Goal: Transaction & Acquisition: Download file/media

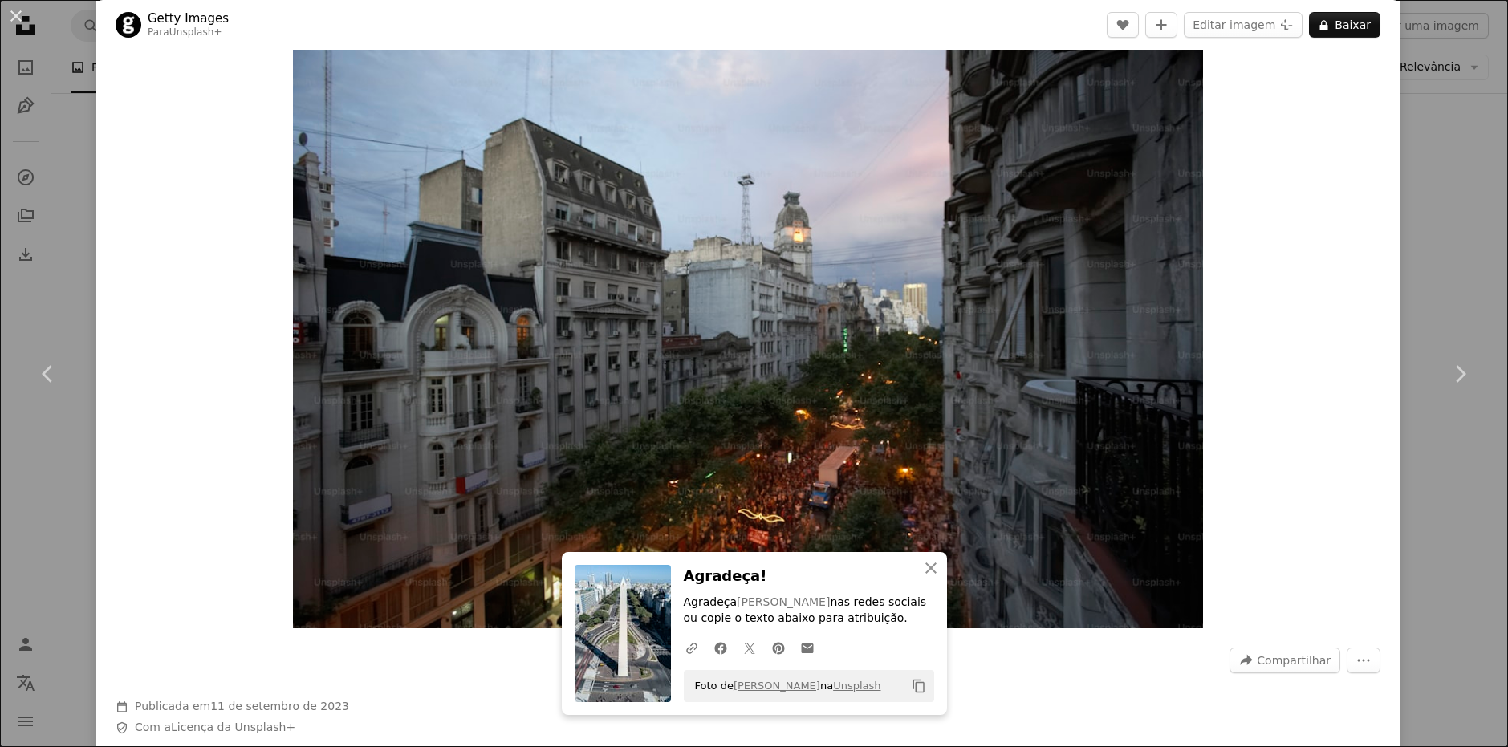
scroll to position [160, 0]
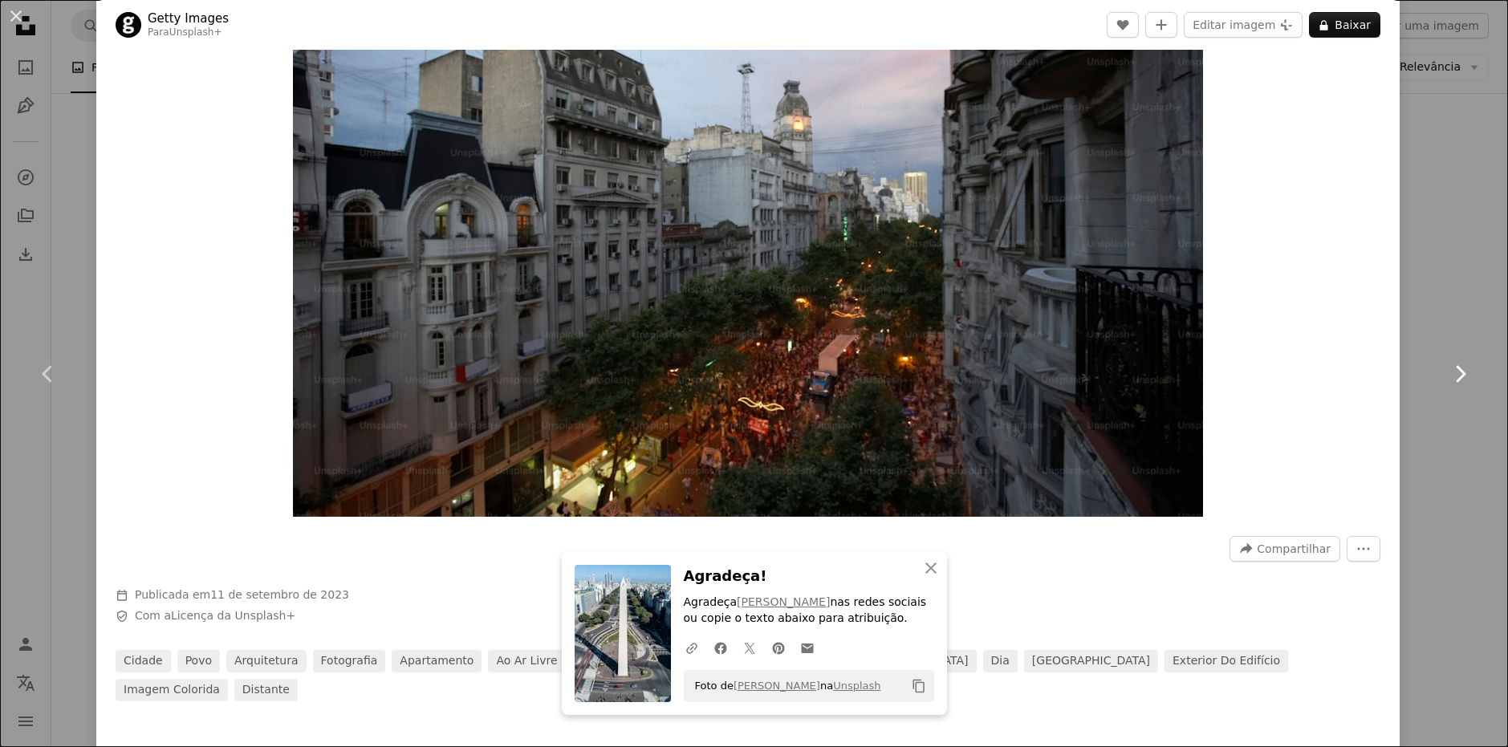
click at [1426, 307] on link "Chevron right" at bounding box center [1459, 374] width 96 height 154
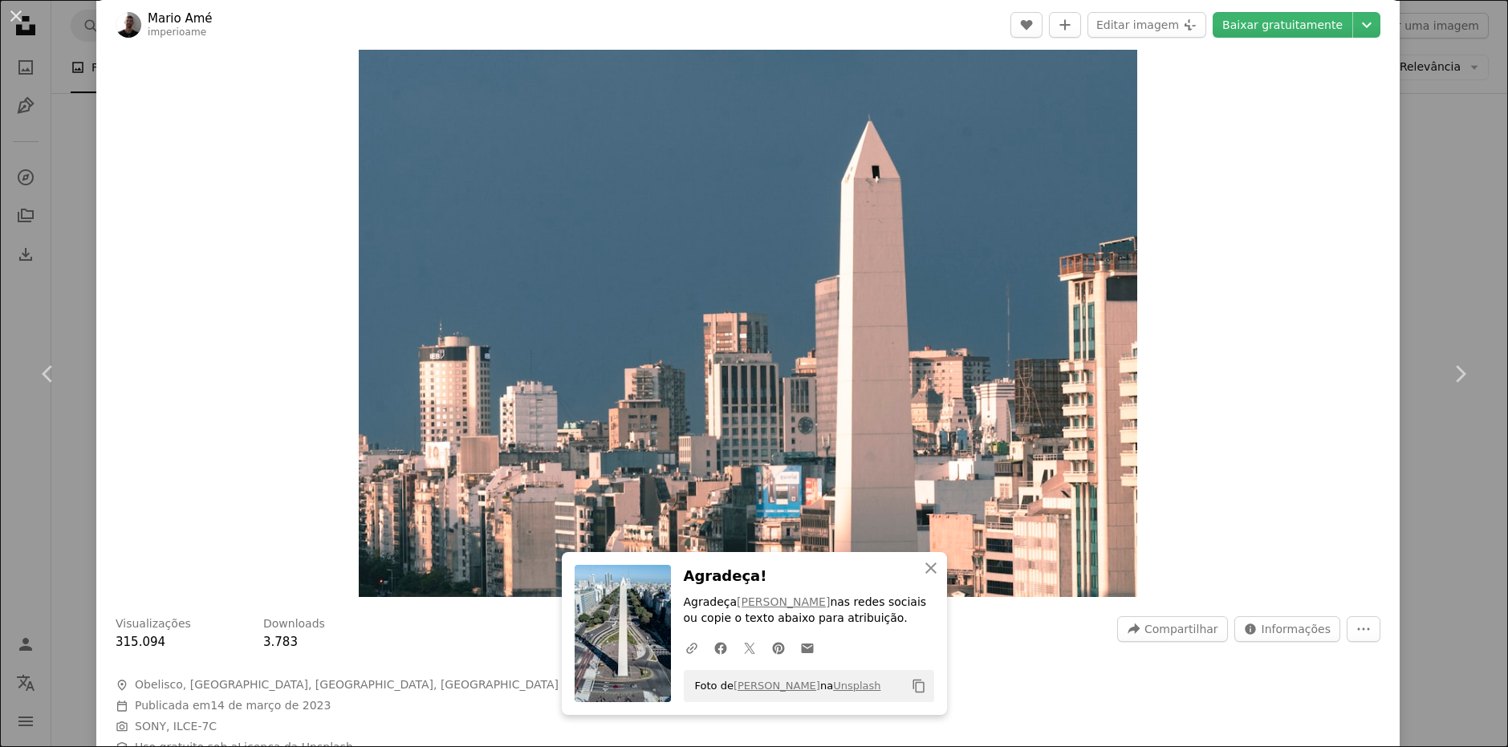
scroll to position [160, 0]
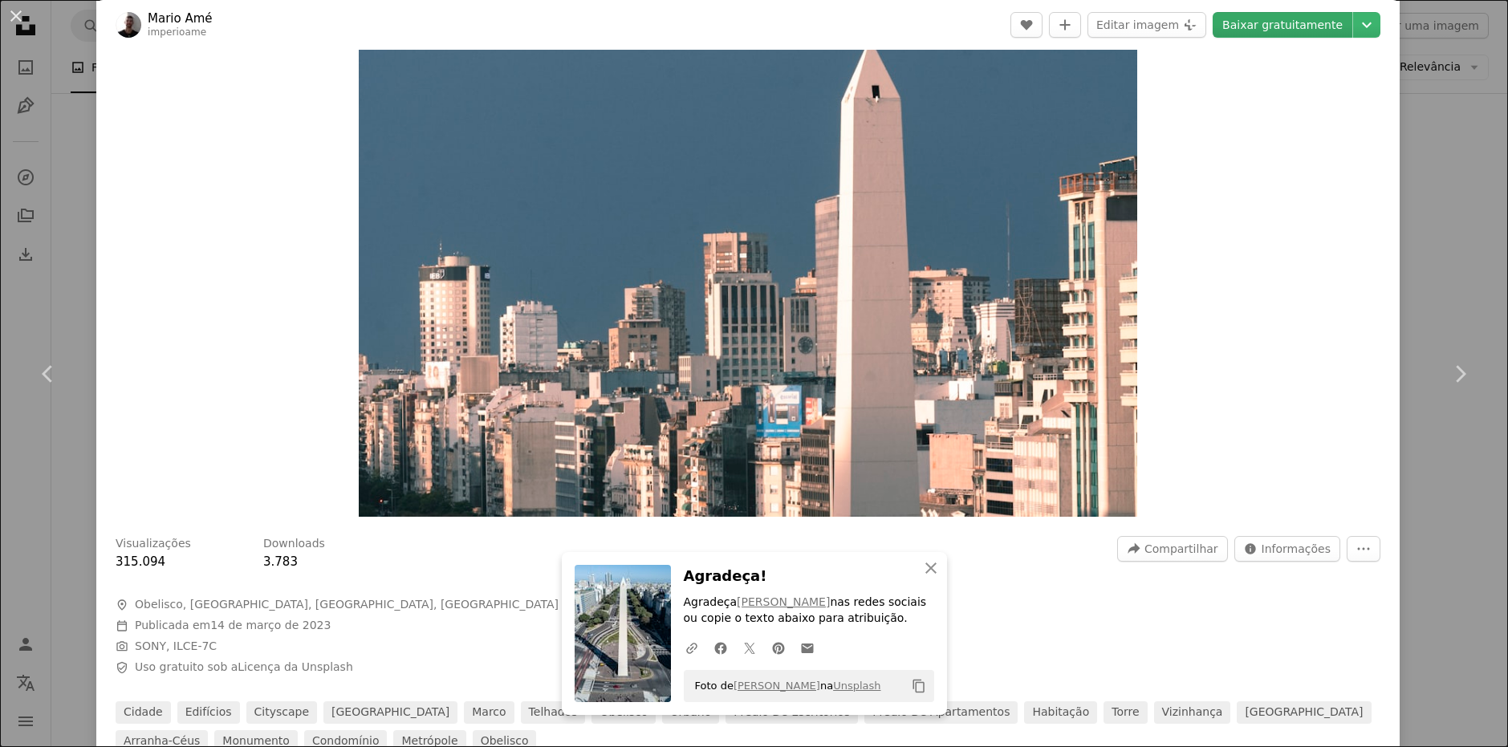
click at [1297, 26] on link "Baixar gratuitamente" at bounding box center [1282, 25] width 140 height 26
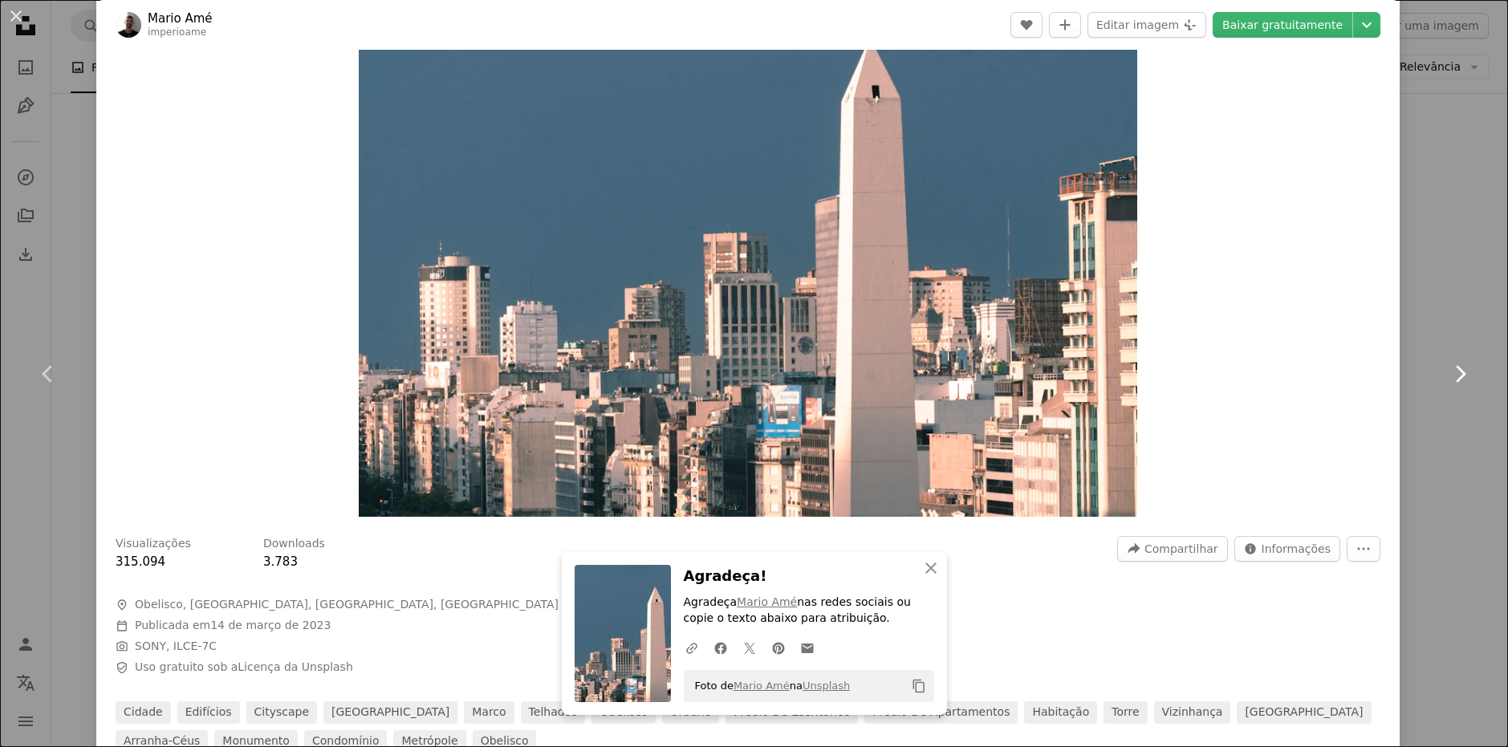
click at [1467, 377] on icon "Chevron right" at bounding box center [1460, 374] width 26 height 26
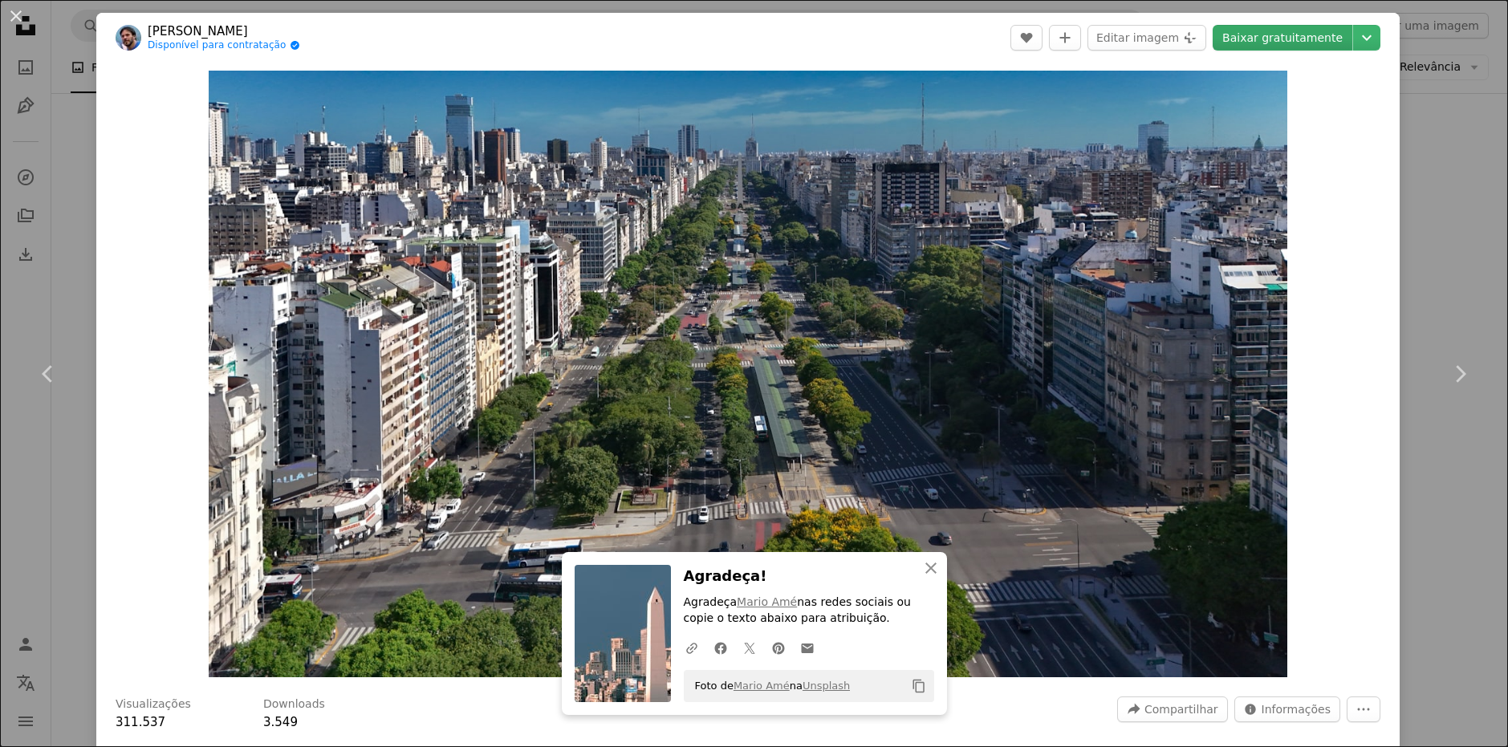
click at [1271, 49] on link "Baixar gratuitamente" at bounding box center [1282, 38] width 140 height 26
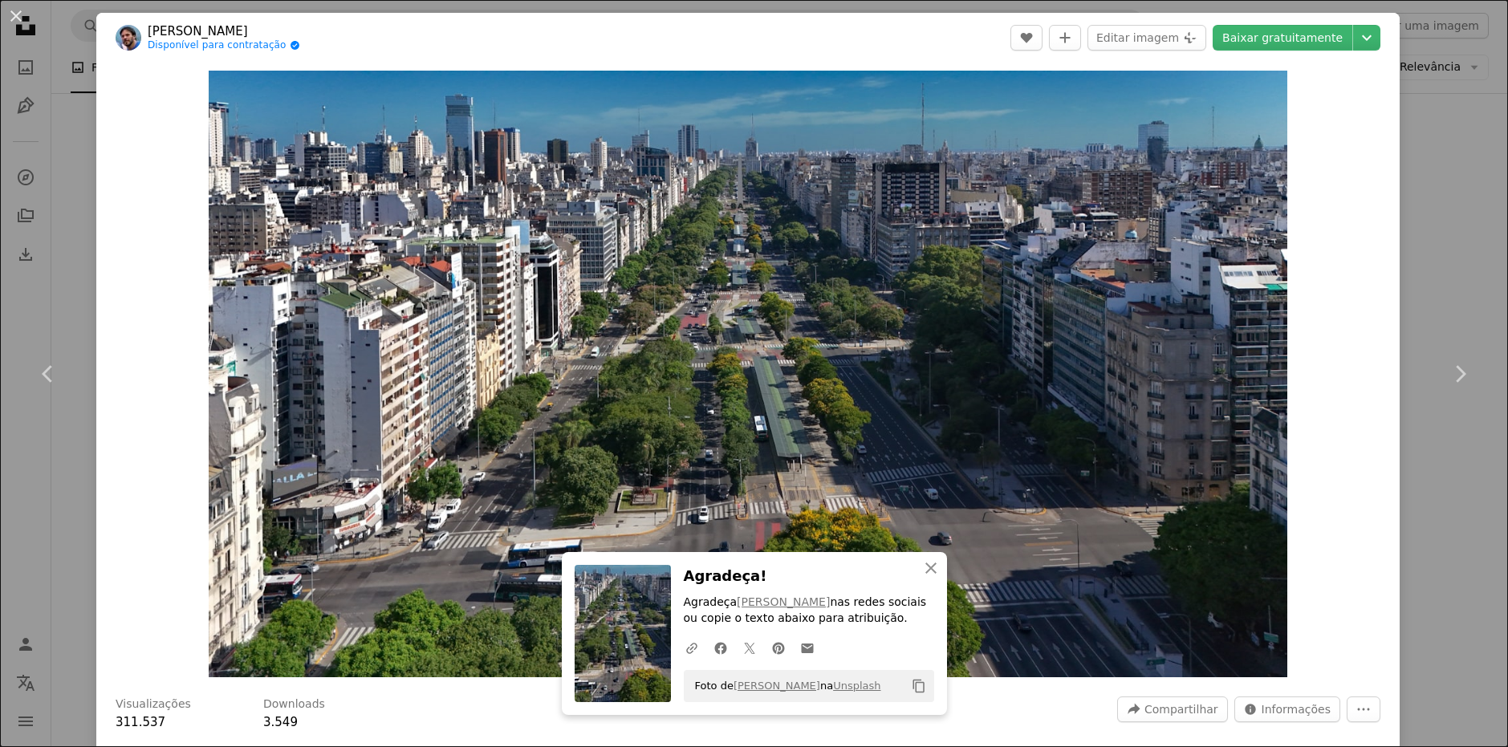
drag, startPoint x: 1471, startPoint y: 348, endPoint x: 1446, endPoint y: 471, distance: 125.3
click at [1471, 348] on link "Chevron right" at bounding box center [1459, 374] width 96 height 154
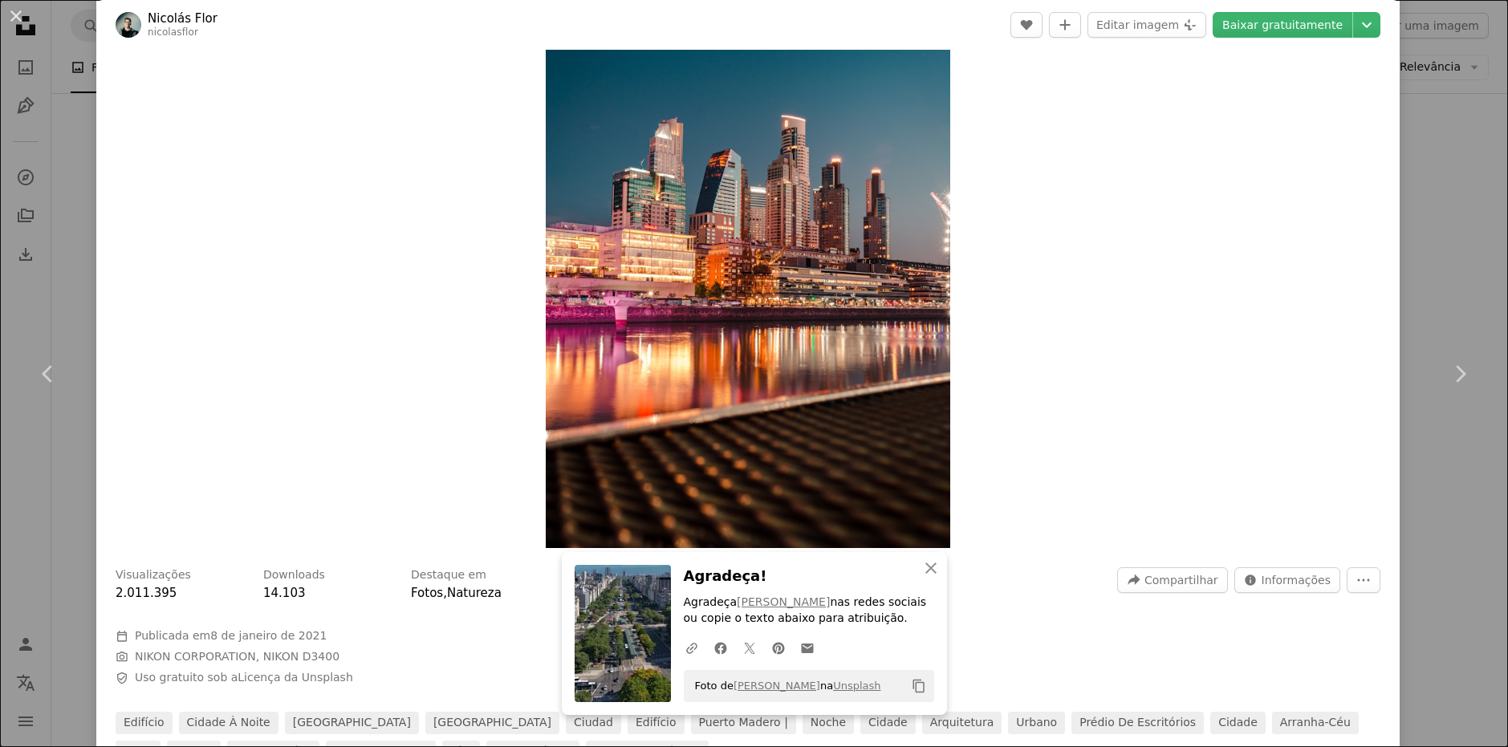
scroll to position [160, 0]
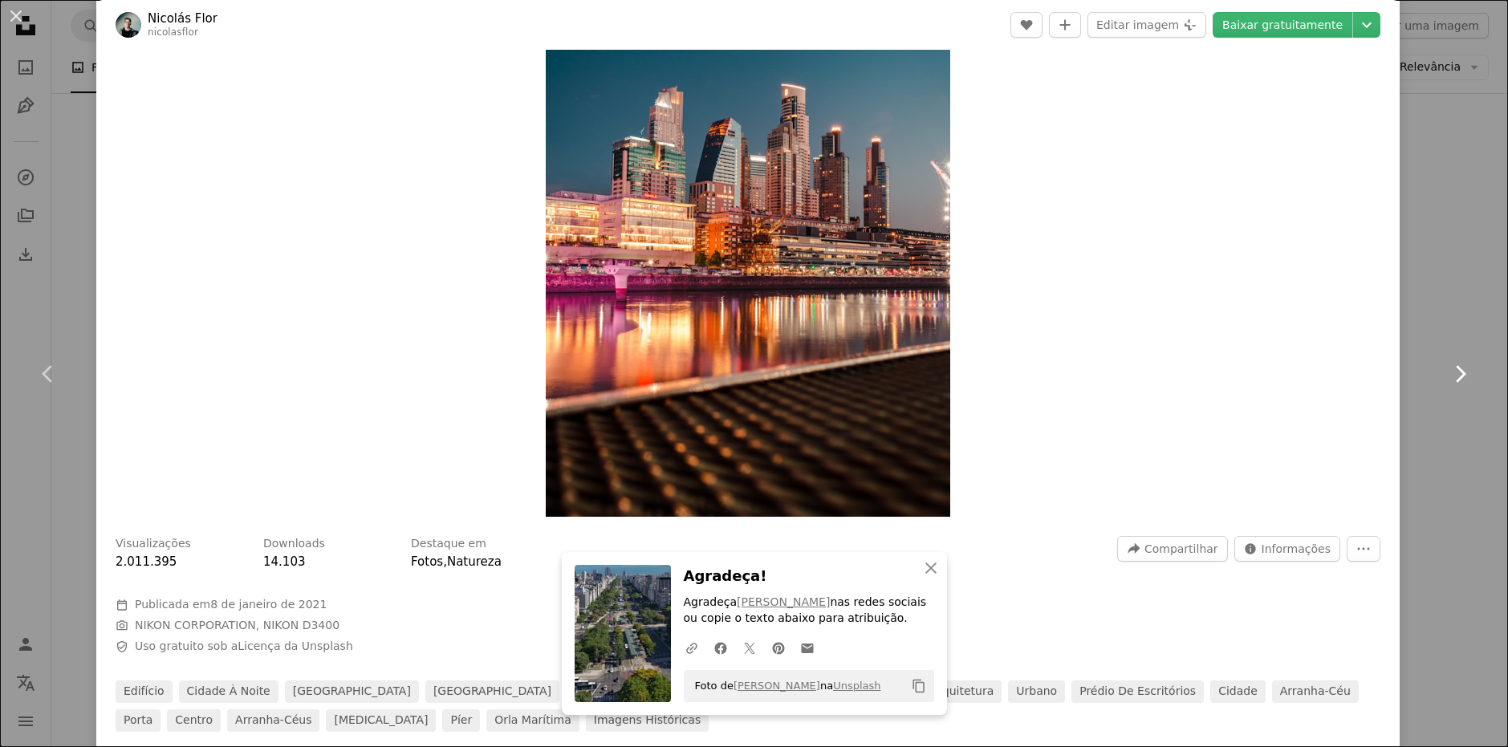
click at [1463, 380] on icon "Chevron right" at bounding box center [1460, 374] width 26 height 26
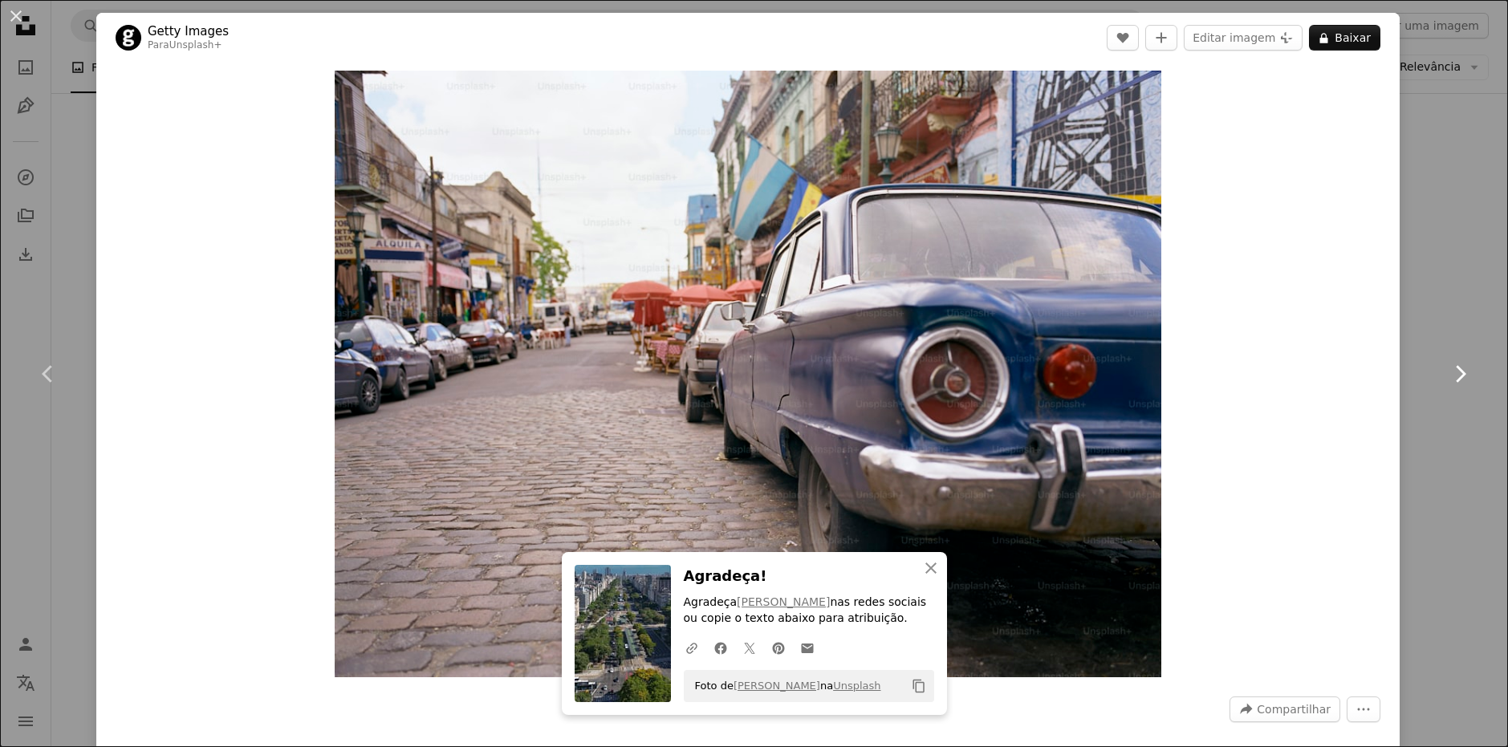
click at [1465, 387] on link "Chevron right" at bounding box center [1459, 374] width 96 height 154
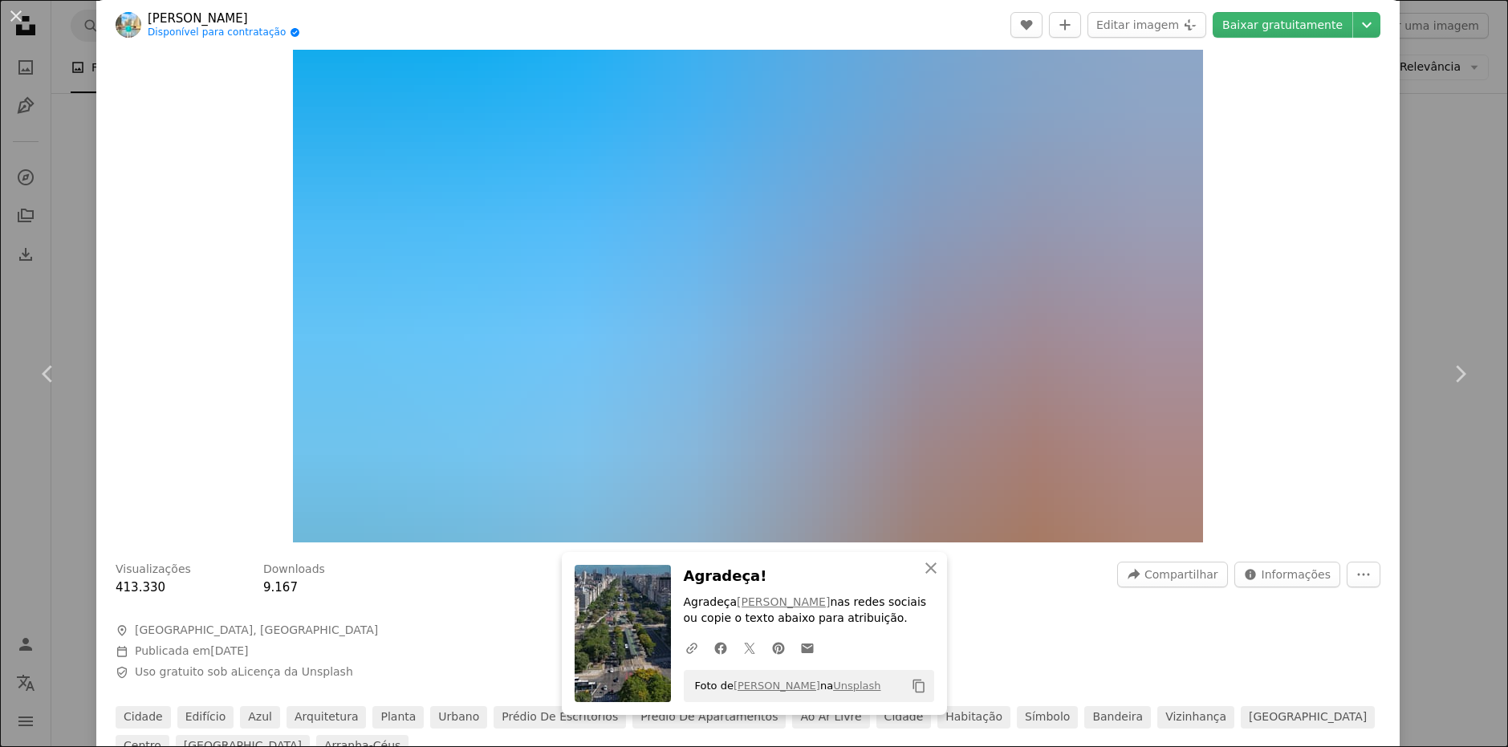
scroll to position [160, 0]
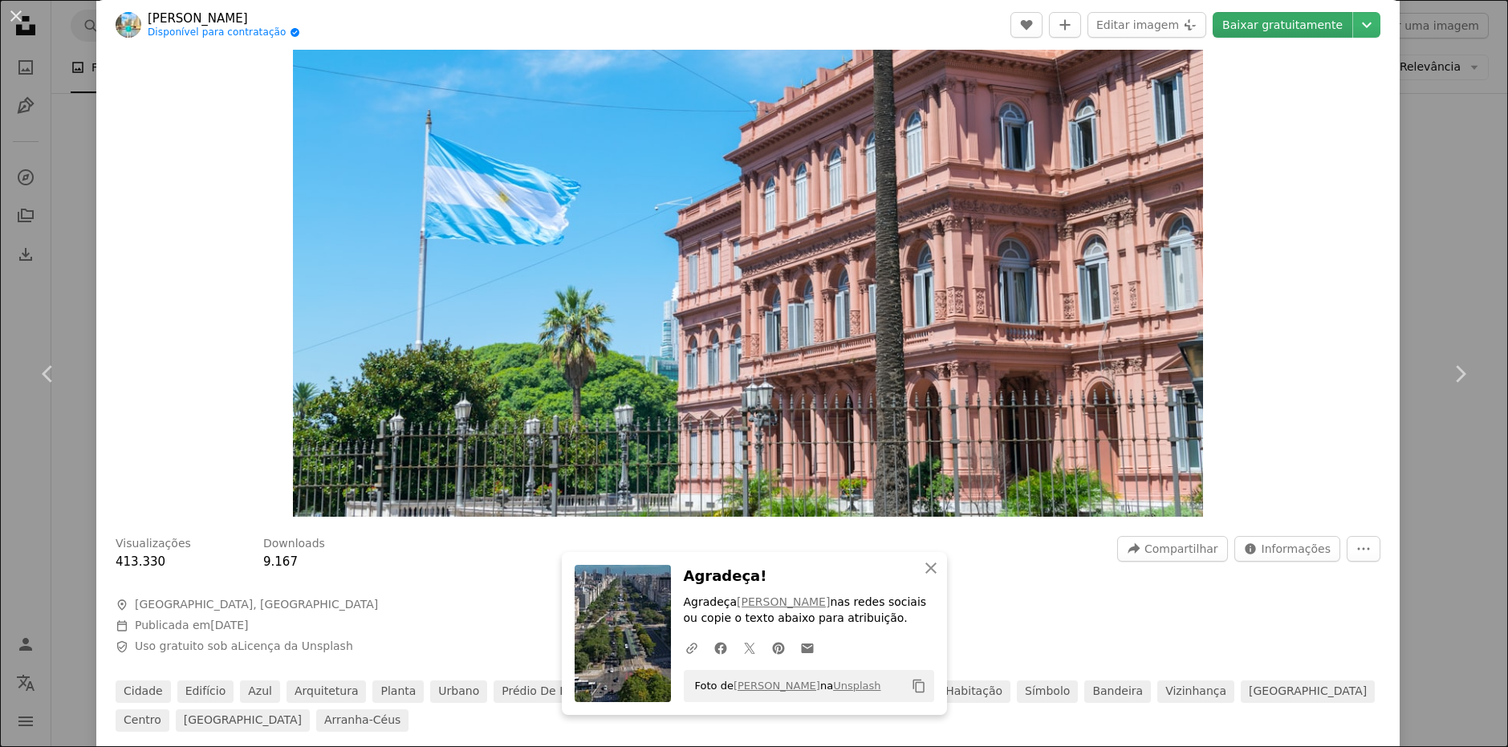
click at [1278, 23] on link "Baixar gratuitamente" at bounding box center [1282, 25] width 140 height 26
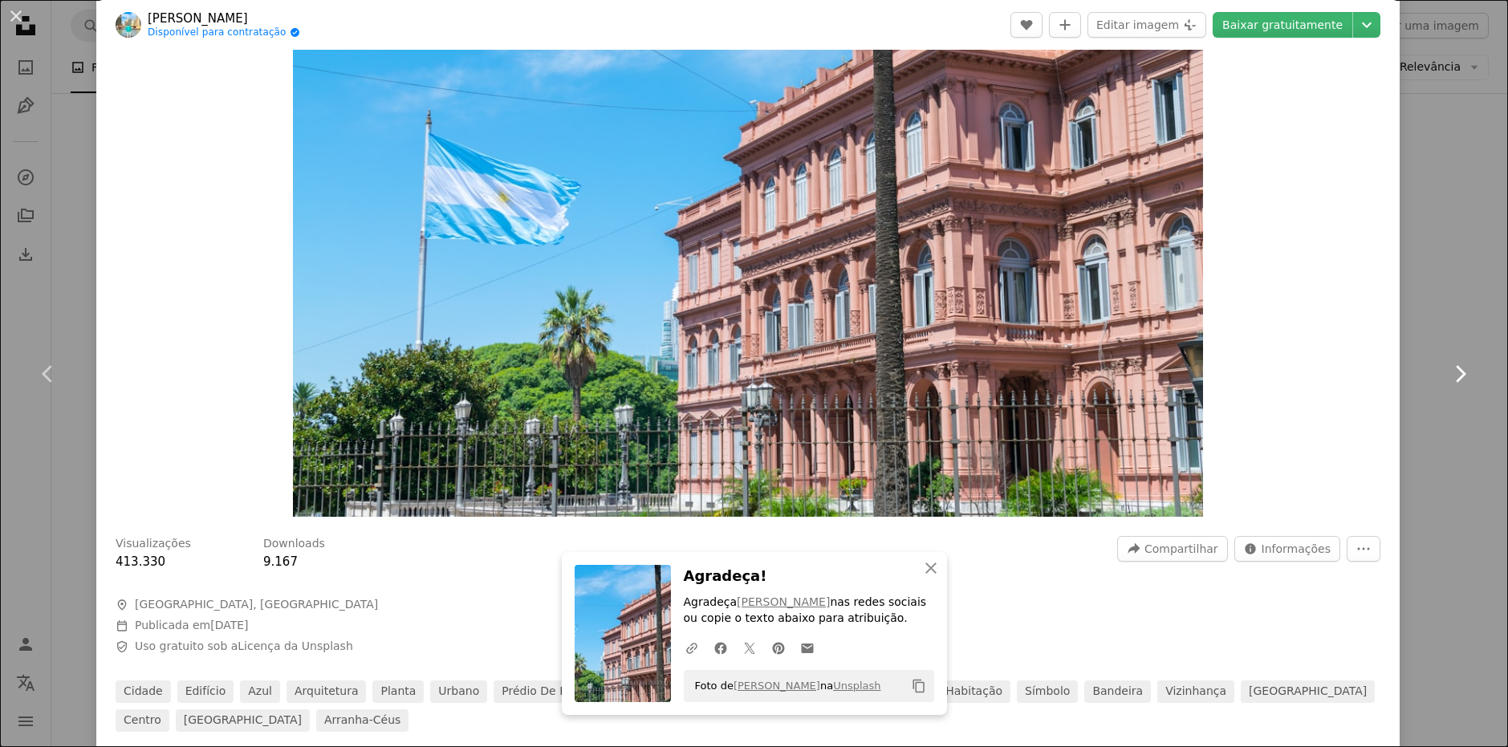
click at [1462, 391] on link "Chevron right" at bounding box center [1459, 374] width 96 height 154
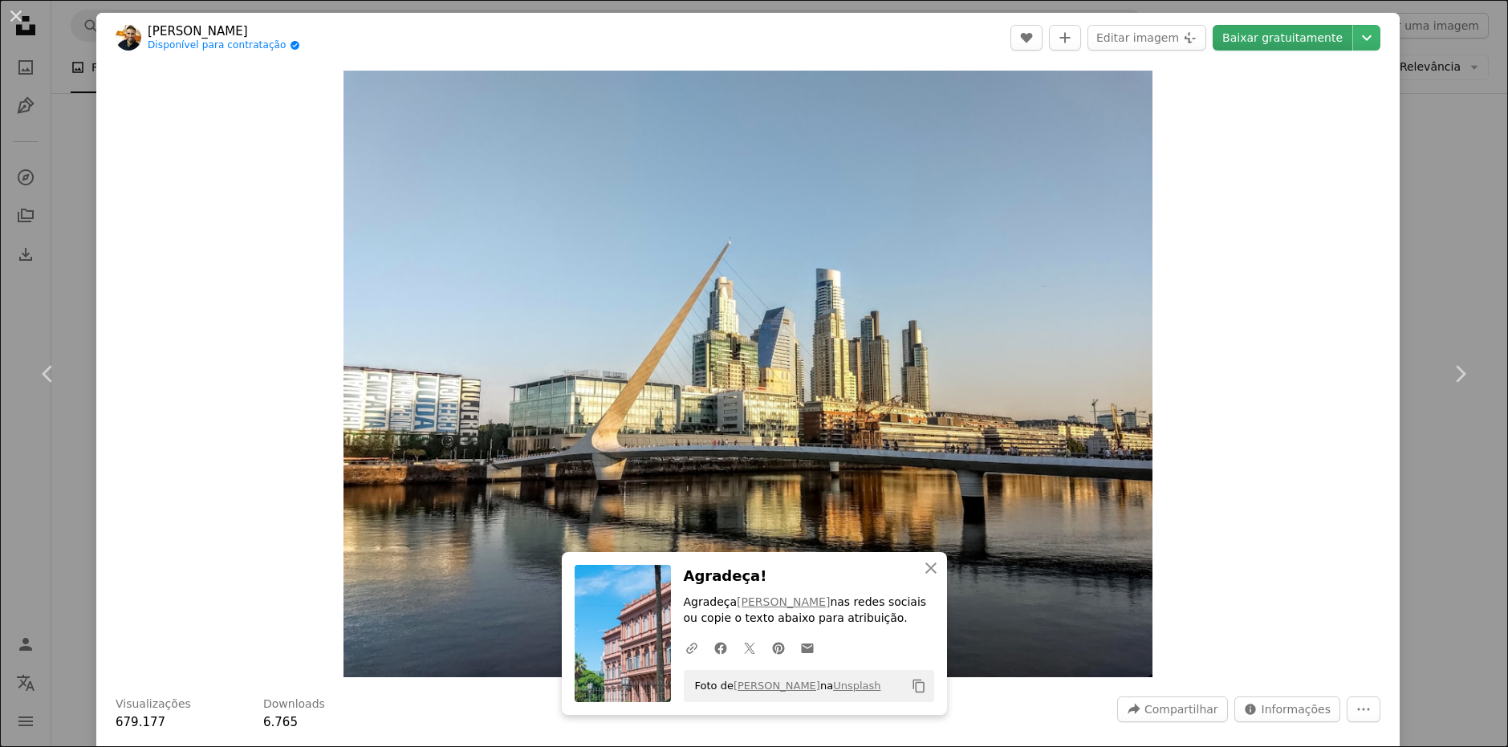
click at [1317, 42] on link "Baixar gratuitamente" at bounding box center [1282, 38] width 140 height 26
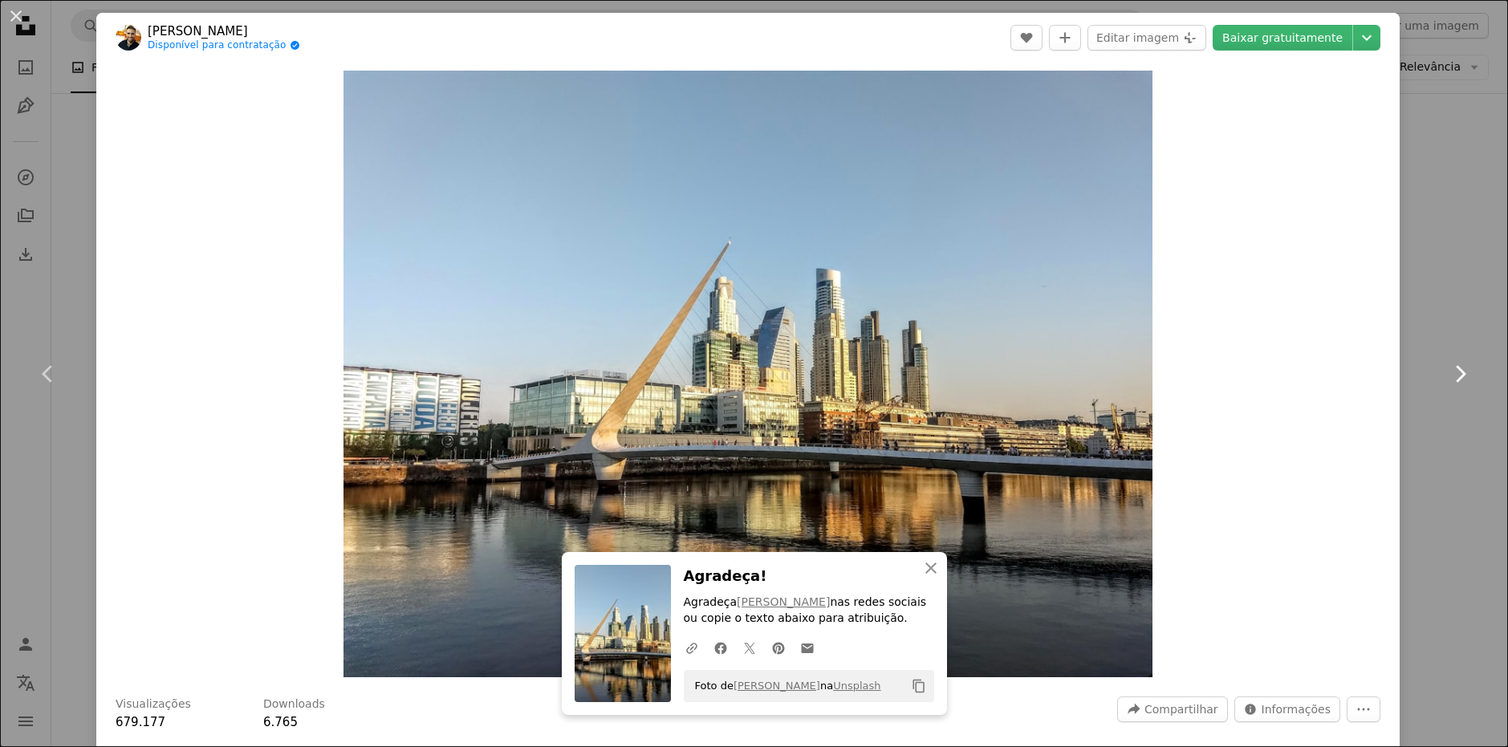
click at [1446, 364] on link "Chevron right" at bounding box center [1459, 374] width 96 height 154
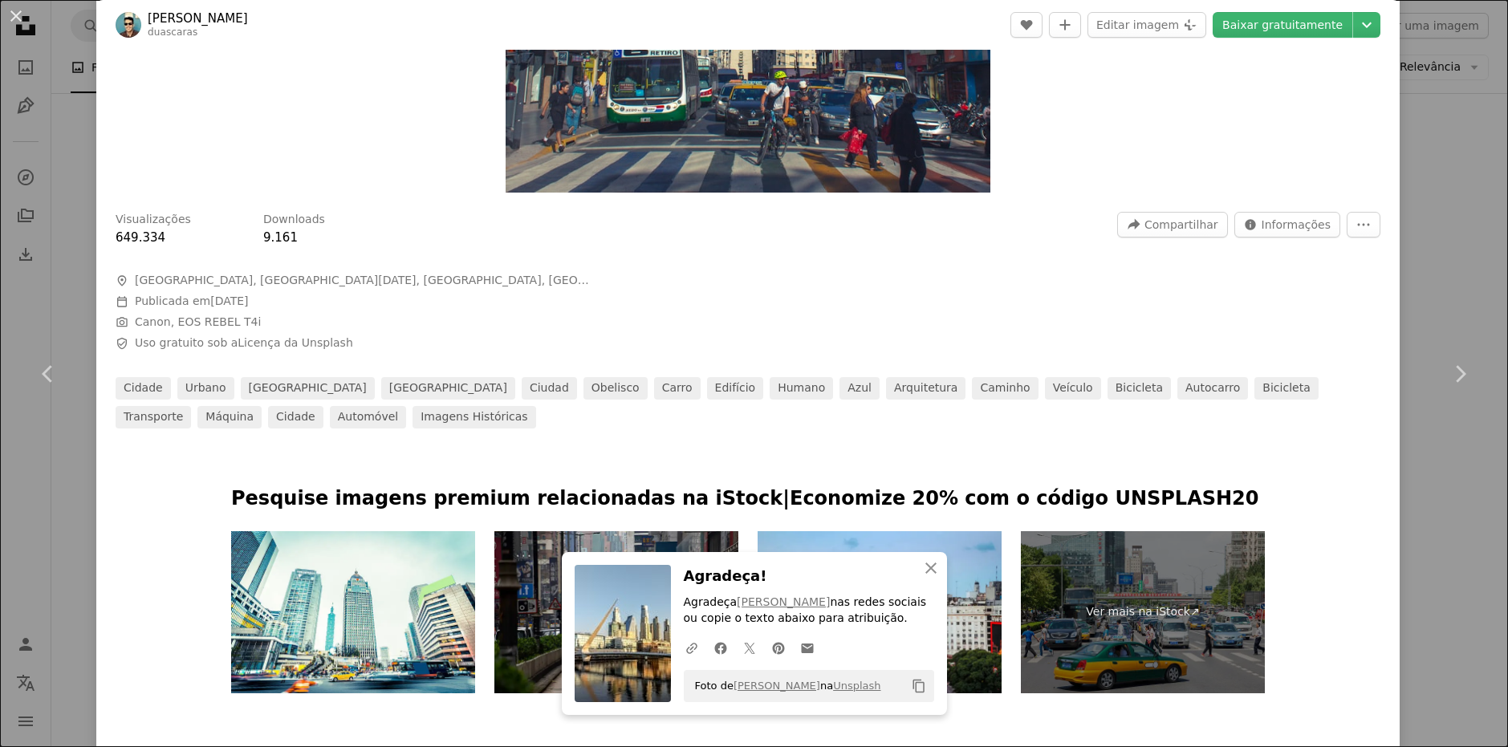
scroll to position [241, 0]
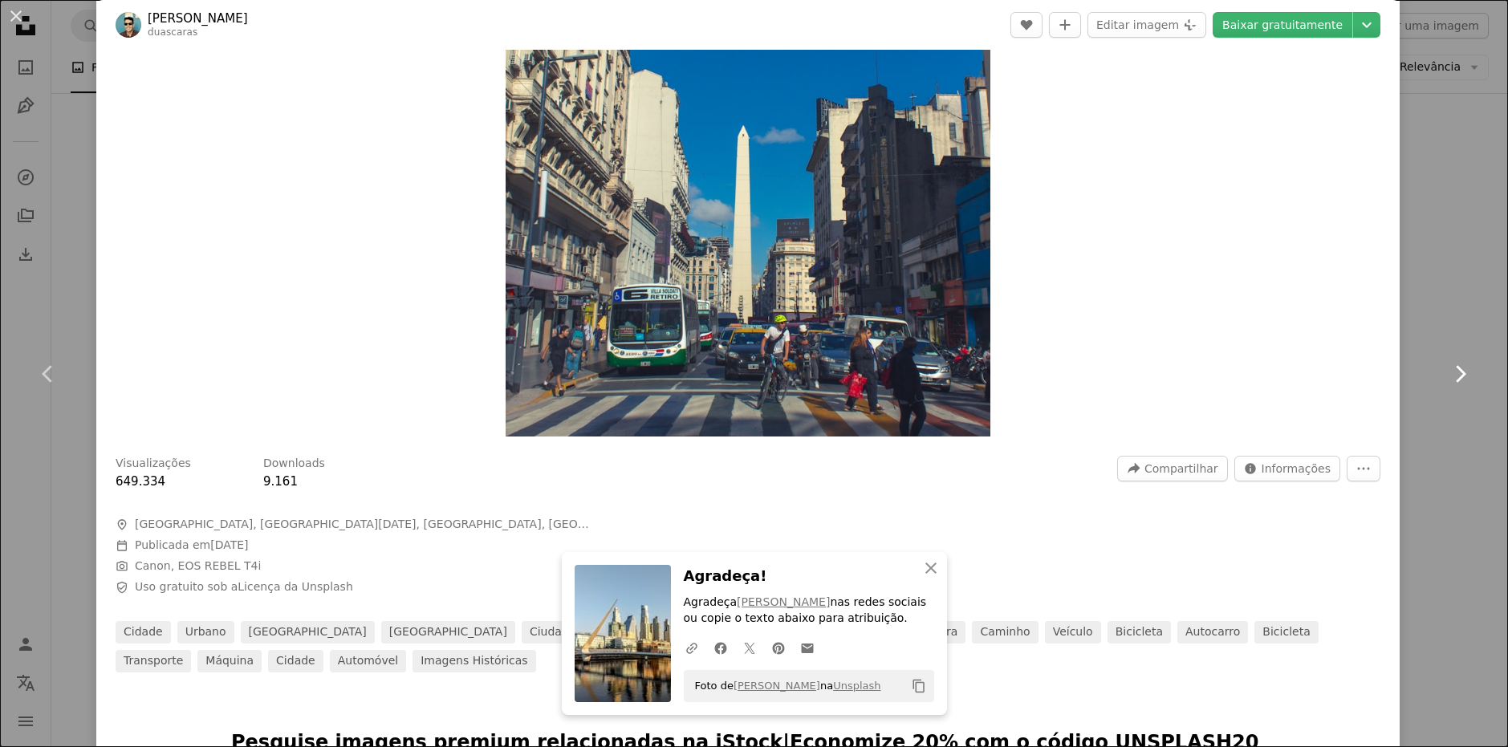
click at [1474, 384] on link "Chevron right" at bounding box center [1459, 374] width 96 height 154
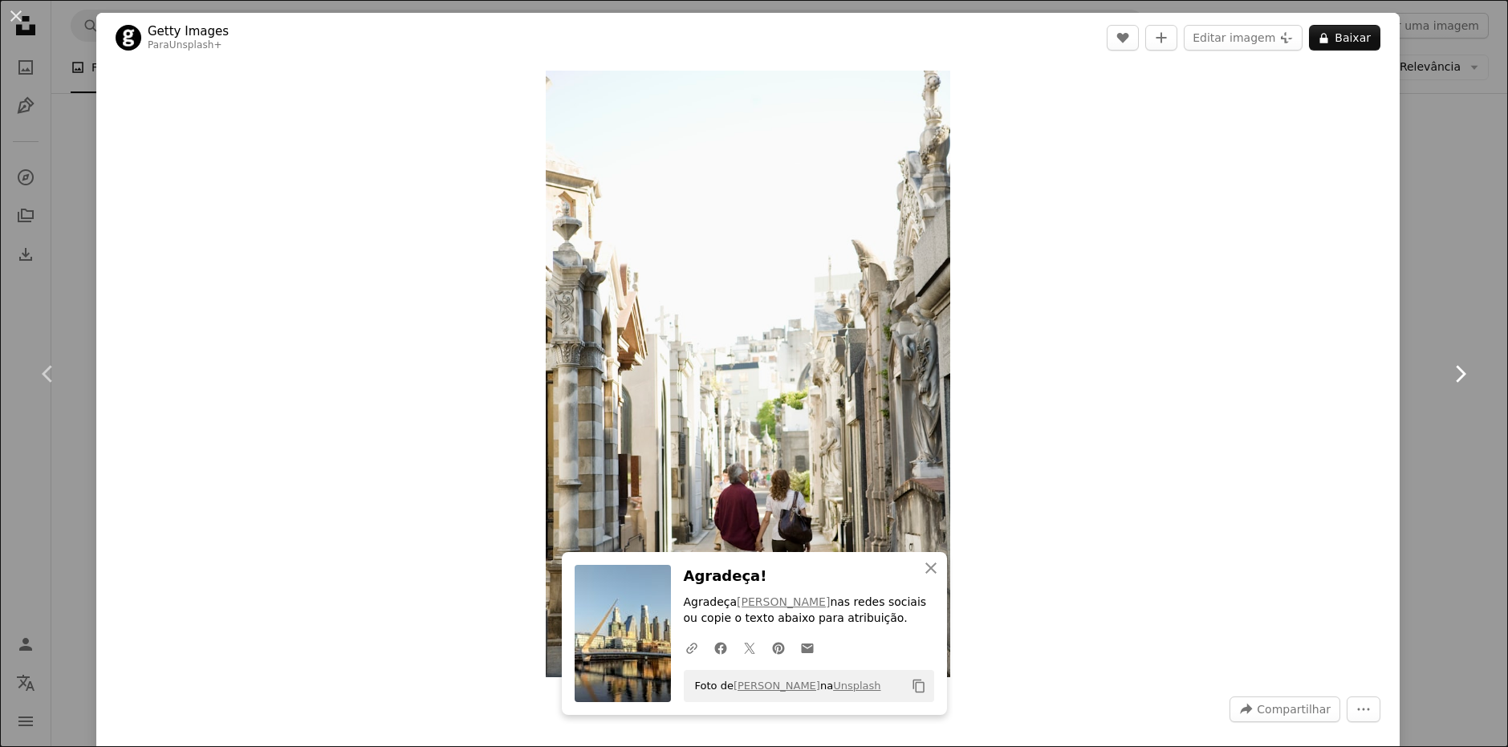
click at [1459, 384] on icon "Chevron right" at bounding box center [1460, 374] width 26 height 26
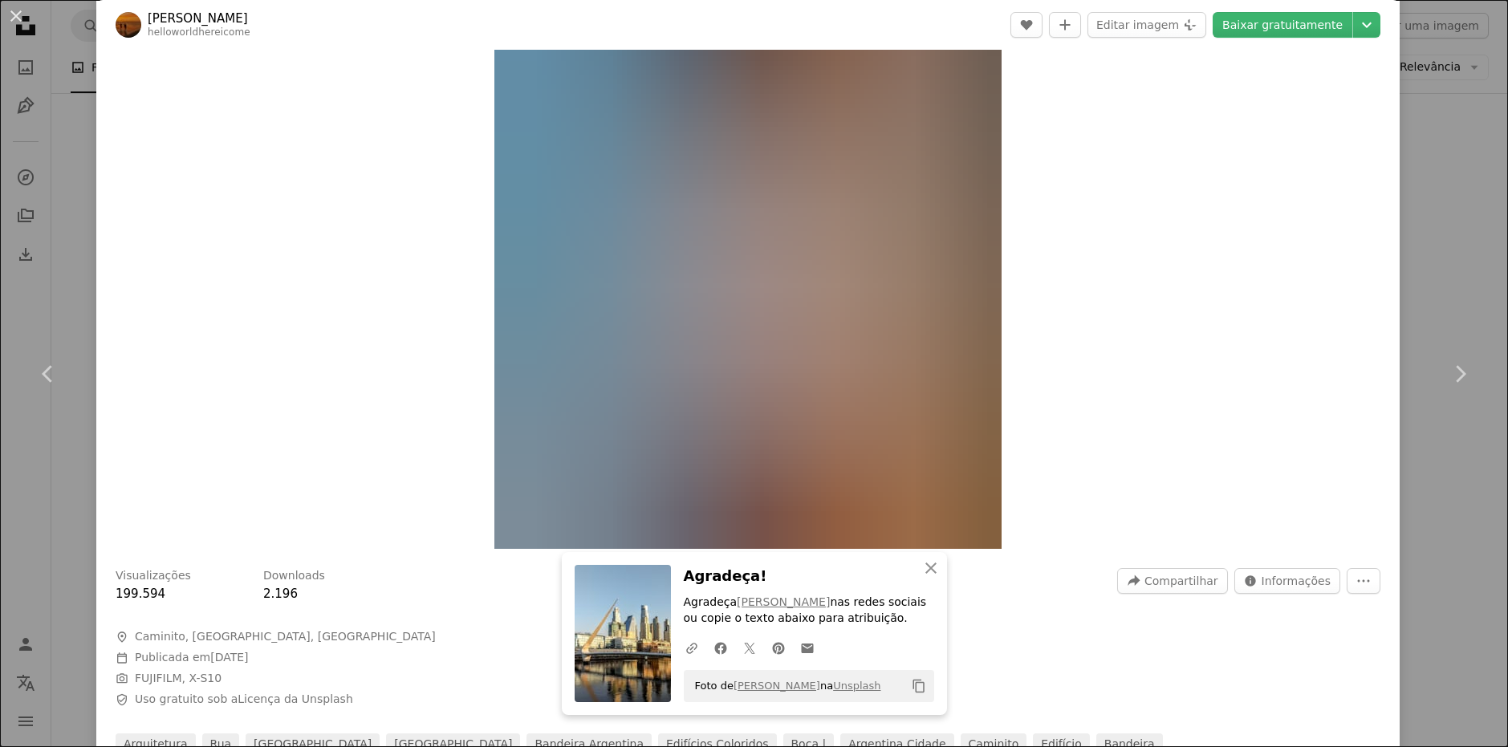
scroll to position [160, 0]
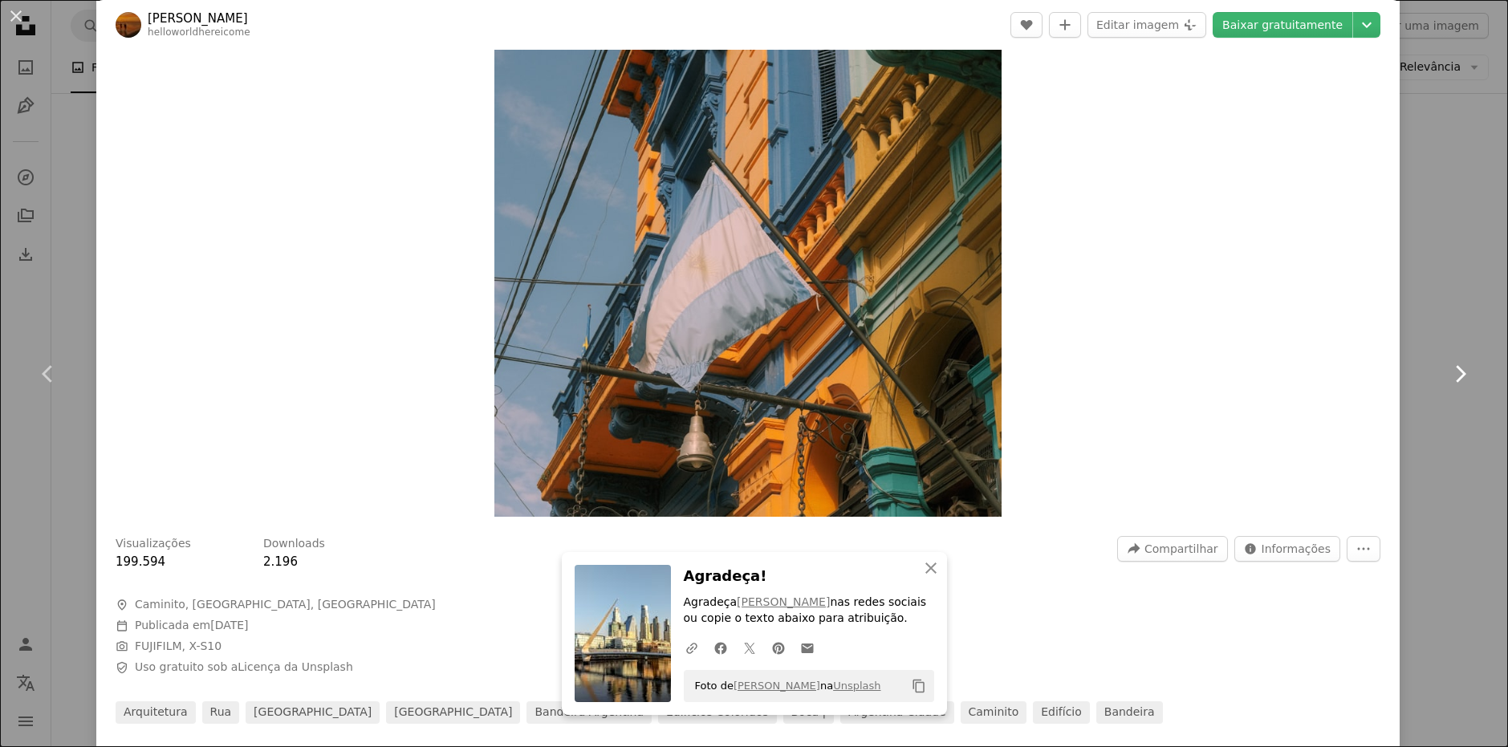
click at [1455, 369] on icon "Chevron right" at bounding box center [1460, 374] width 26 height 26
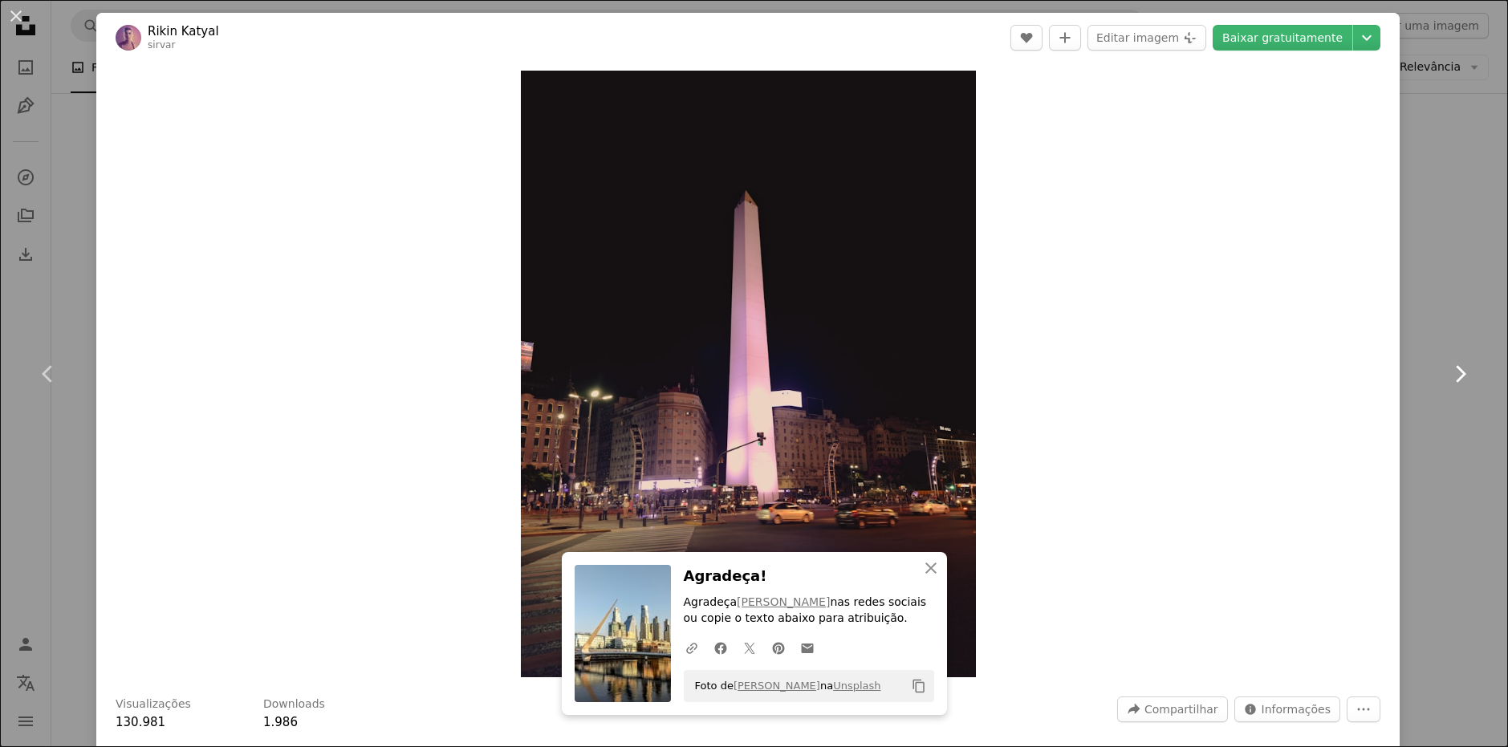
click at [1452, 370] on icon "Chevron right" at bounding box center [1460, 374] width 26 height 26
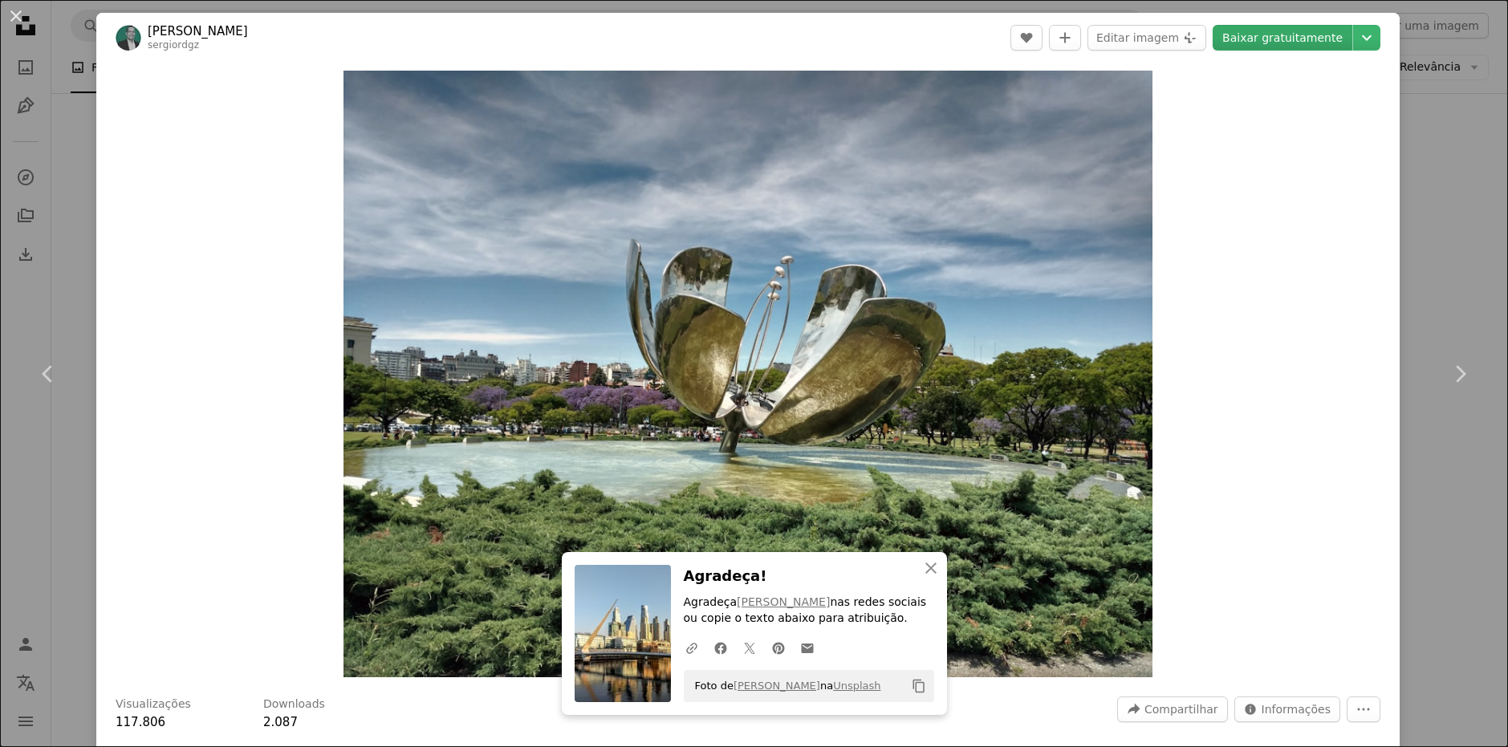
click at [1284, 41] on link "Baixar gratuitamente" at bounding box center [1282, 38] width 140 height 26
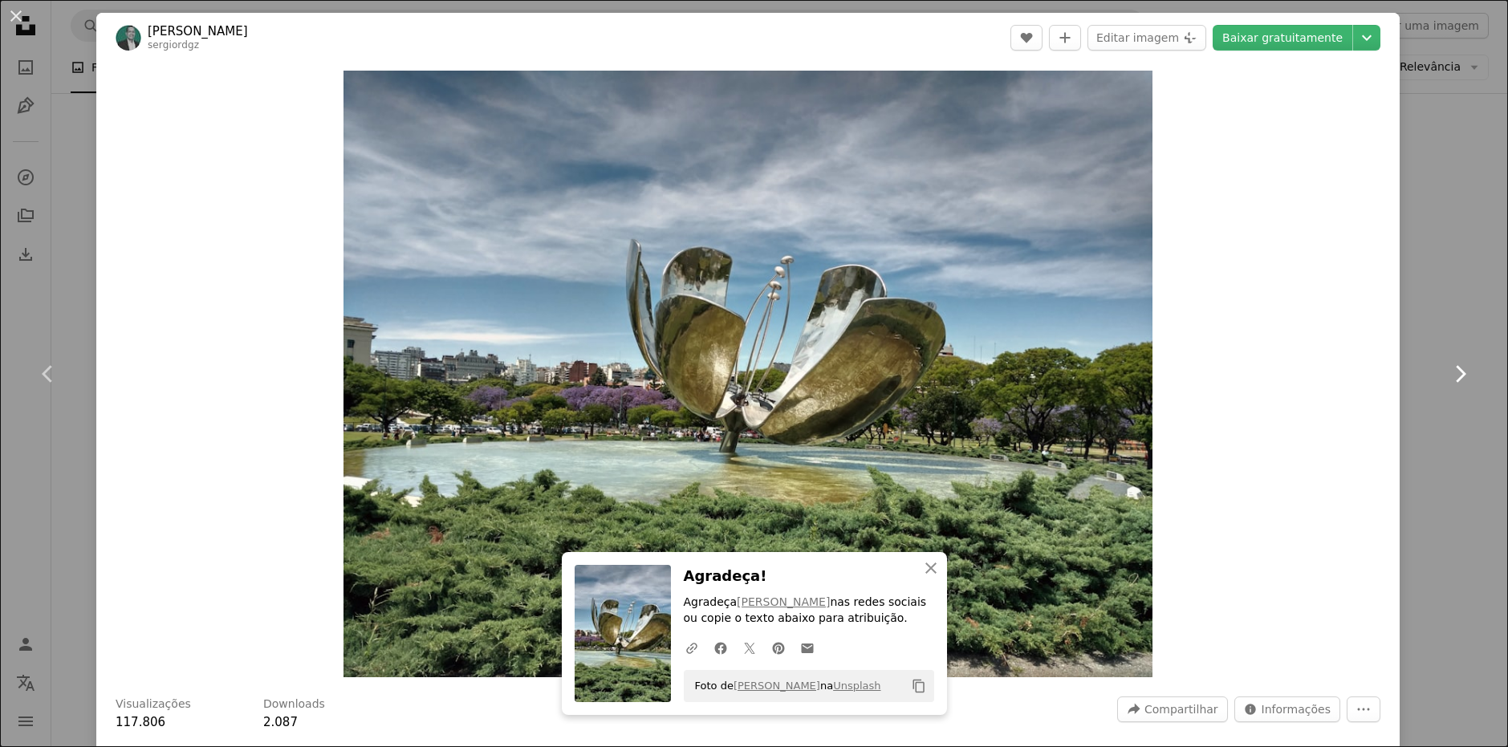
click at [1469, 386] on icon "Chevron right" at bounding box center [1460, 374] width 26 height 26
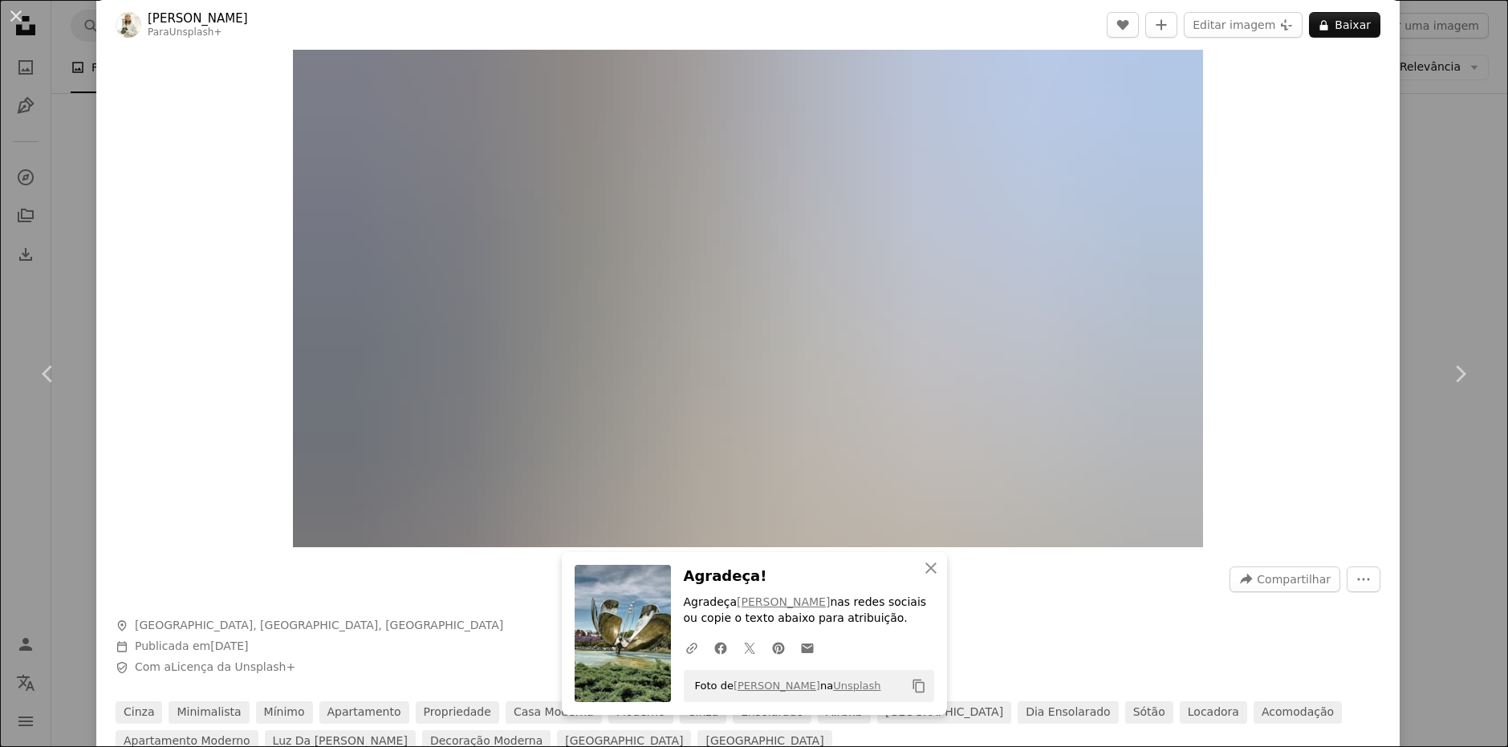
scroll to position [241, 0]
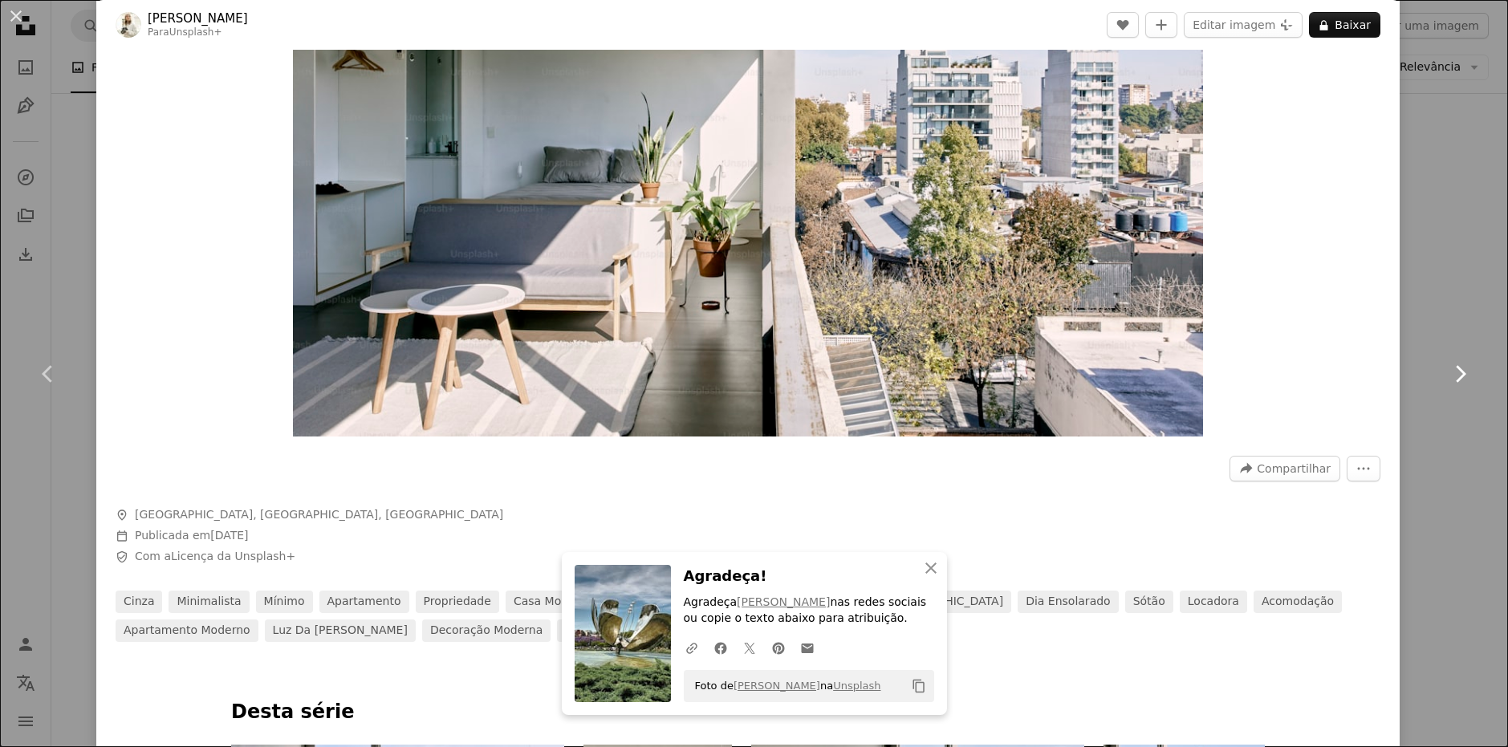
click at [1479, 343] on link "Chevron right" at bounding box center [1459, 374] width 96 height 154
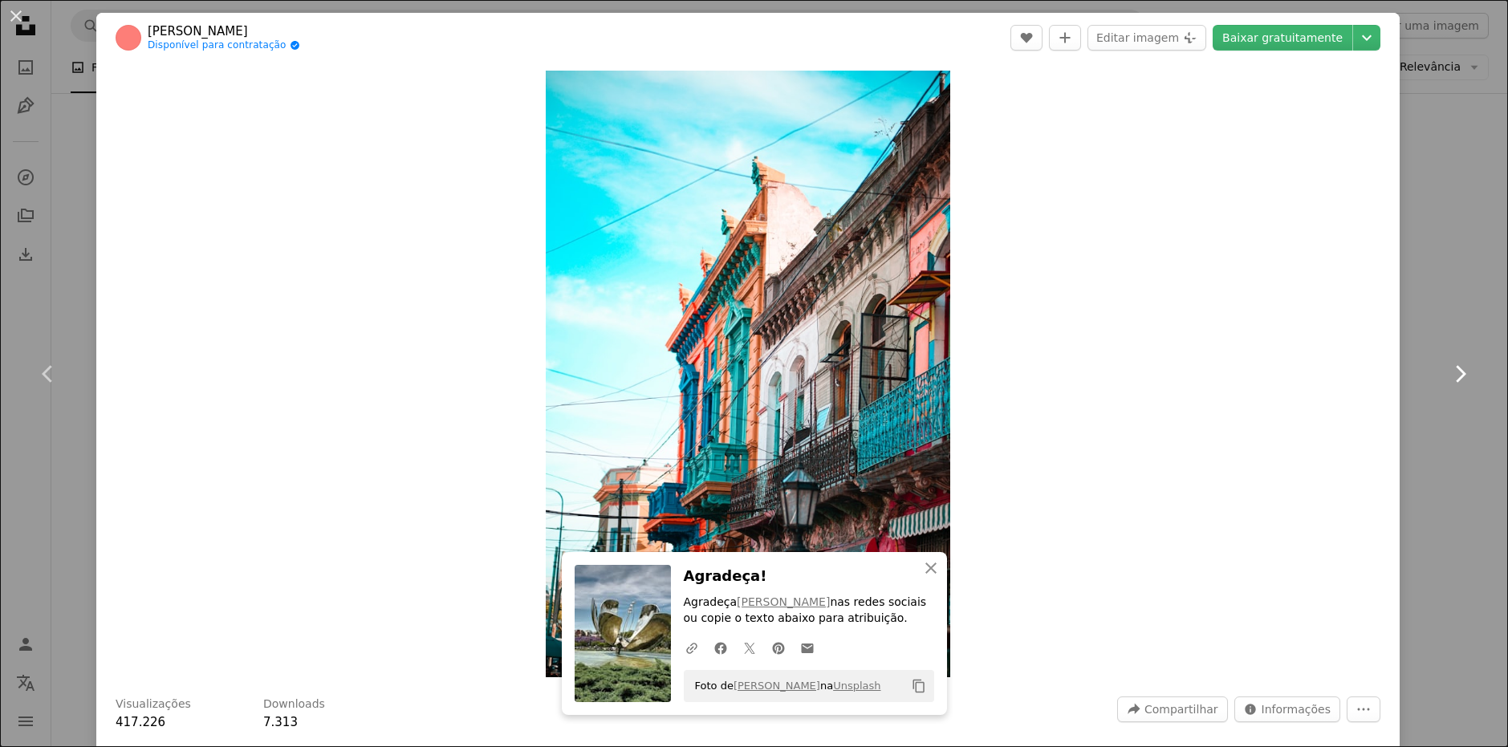
click at [1479, 367] on link "Chevron right" at bounding box center [1459, 374] width 96 height 154
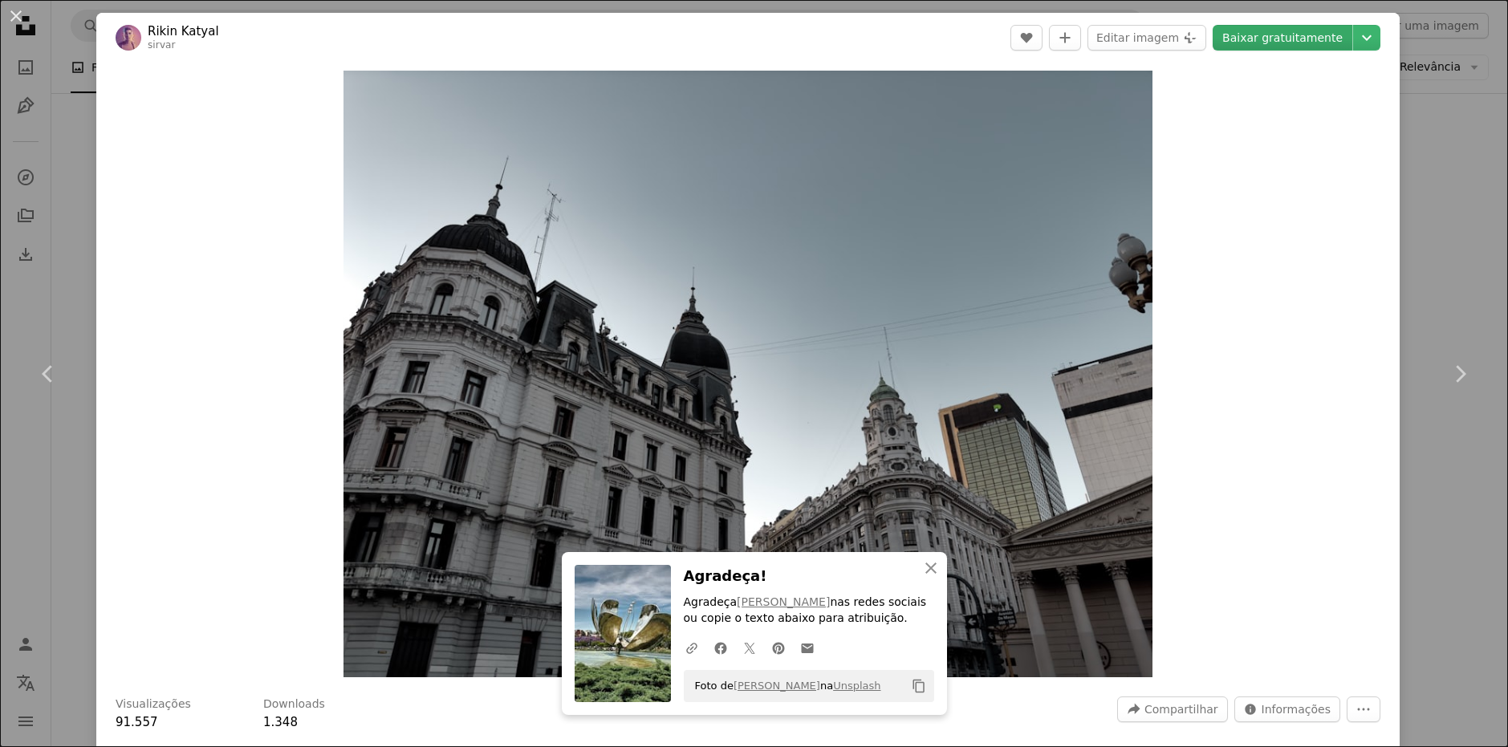
click at [1306, 40] on link "Baixar gratuitamente" at bounding box center [1282, 38] width 140 height 26
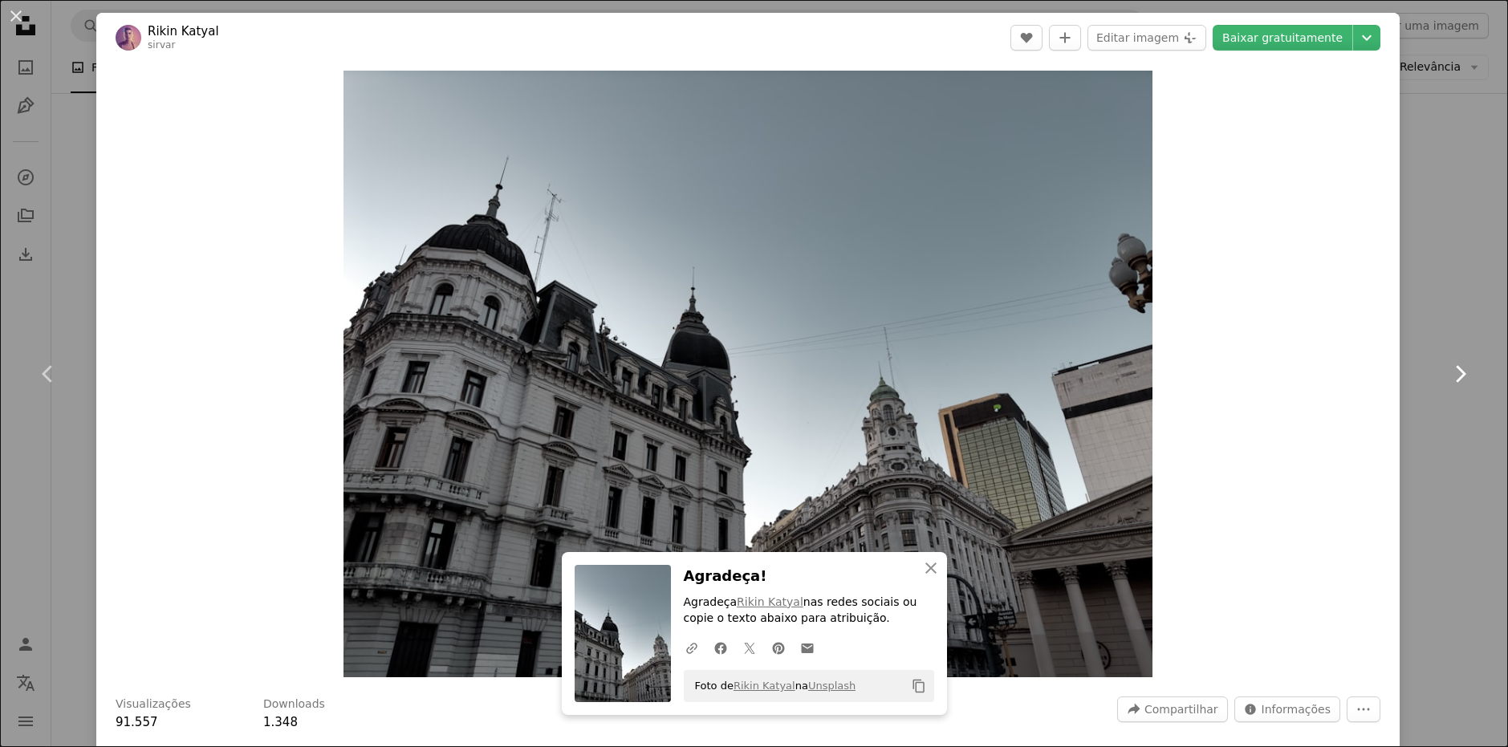
click at [1467, 381] on icon "Chevron right" at bounding box center [1460, 374] width 26 height 26
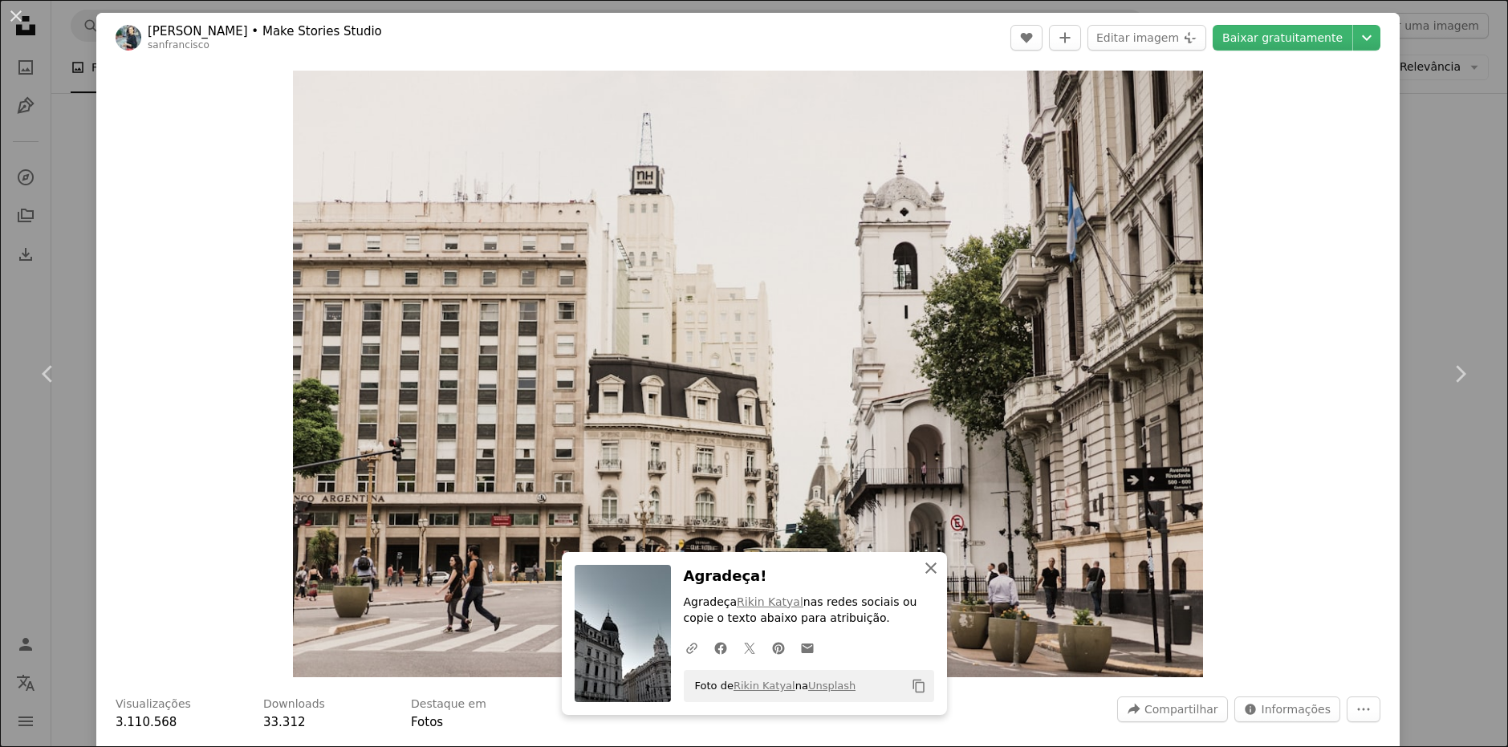
click at [925, 570] on icon "An X shape" at bounding box center [930, 567] width 19 height 19
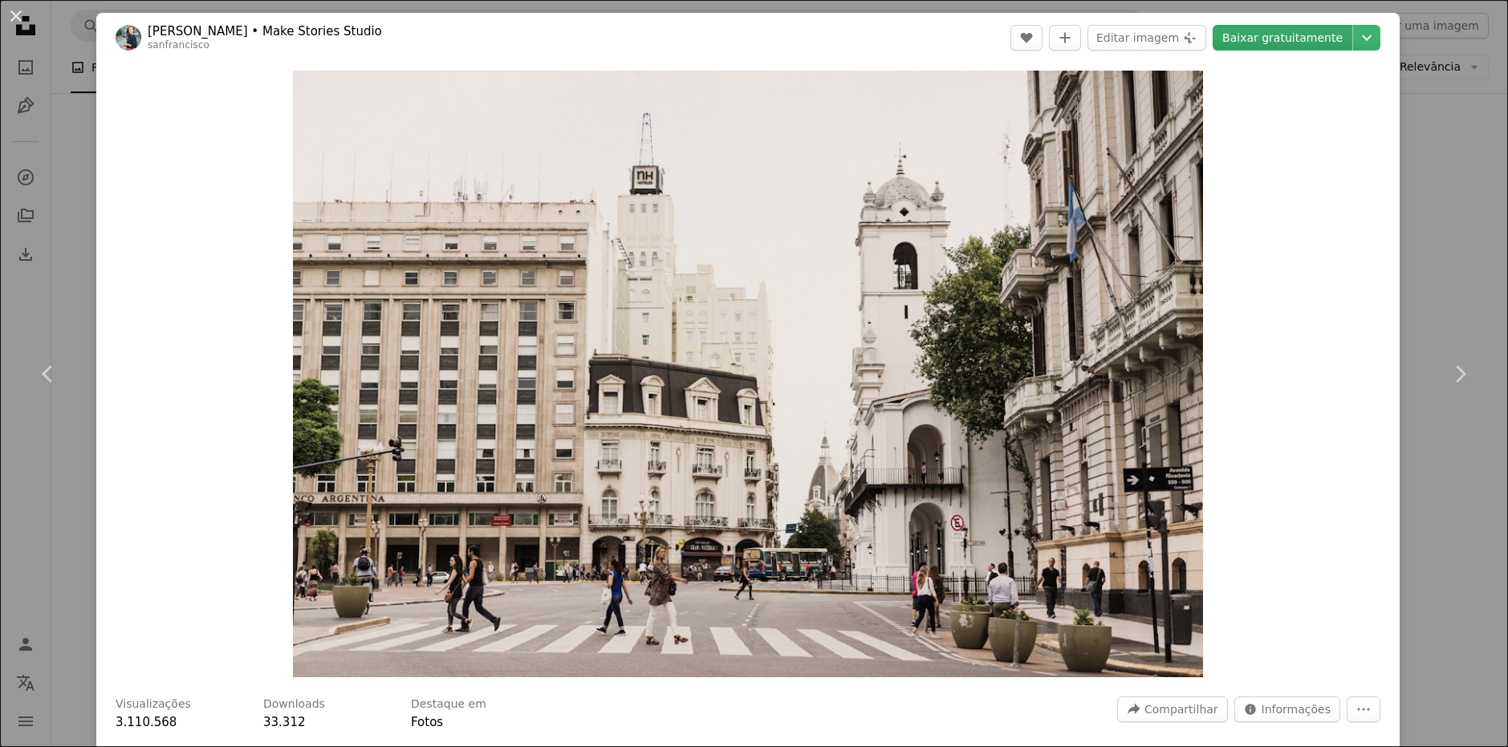
click at [1305, 44] on link "Baixar gratuitamente" at bounding box center [1282, 38] width 140 height 26
